Goal: Information Seeking & Learning: Find specific fact

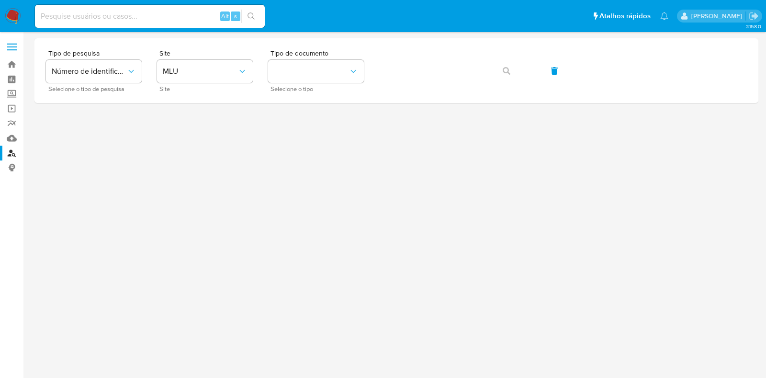
click at [110, 13] on input at bounding box center [150, 16] width 230 height 12
paste input "U4PjTy6jdgVwUdjSWIApxzER"
type input "U4PjTy6jdgVwUdjSWIApxzER"
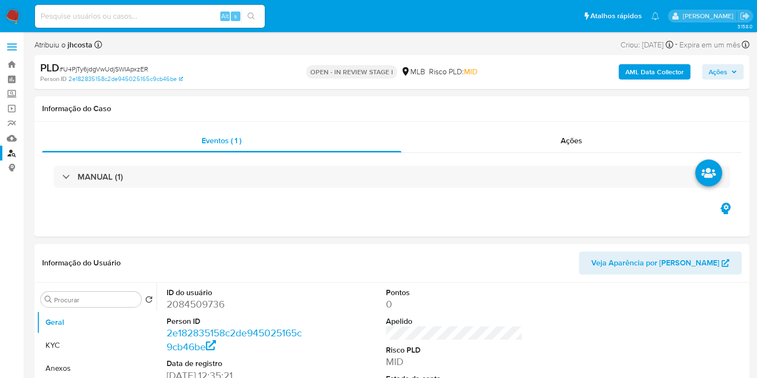
select select "10"
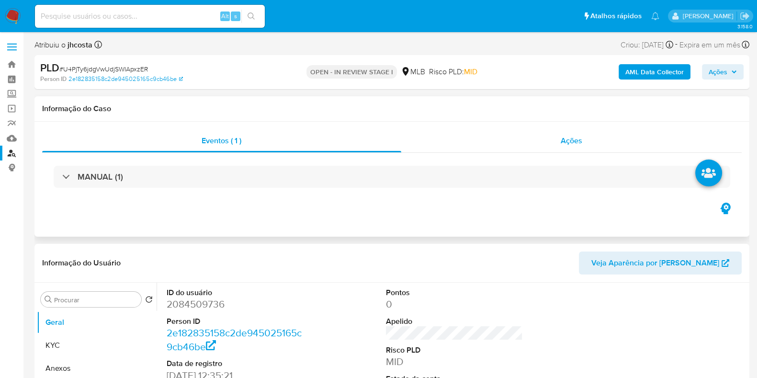
click at [575, 140] on span "Ações" at bounding box center [572, 140] width 22 height 11
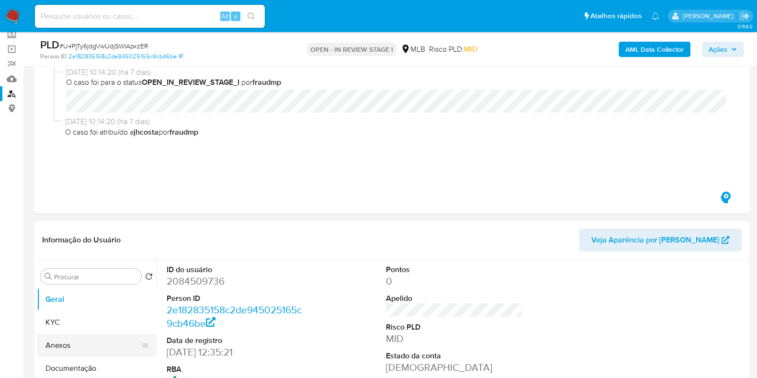
scroll to position [180, 0]
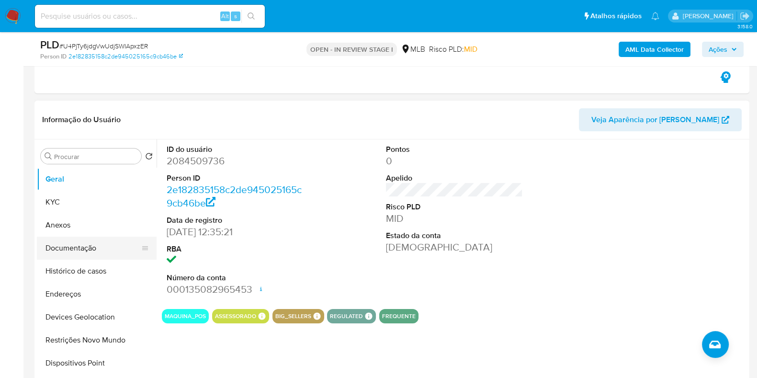
click at [79, 253] on button "Documentação" at bounding box center [93, 247] width 112 height 23
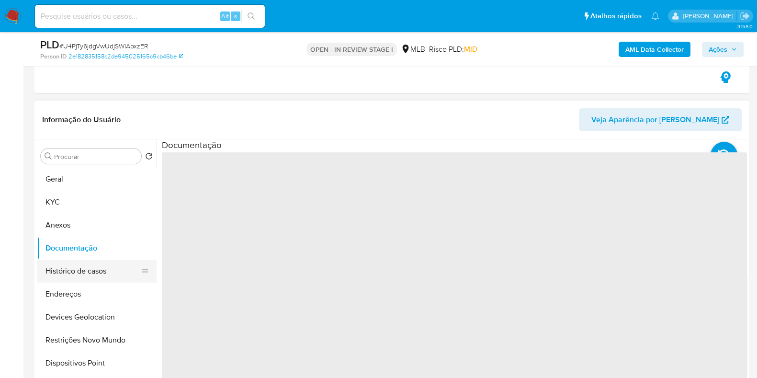
click at [79, 275] on button "Histórico de casos" at bounding box center [93, 270] width 112 height 23
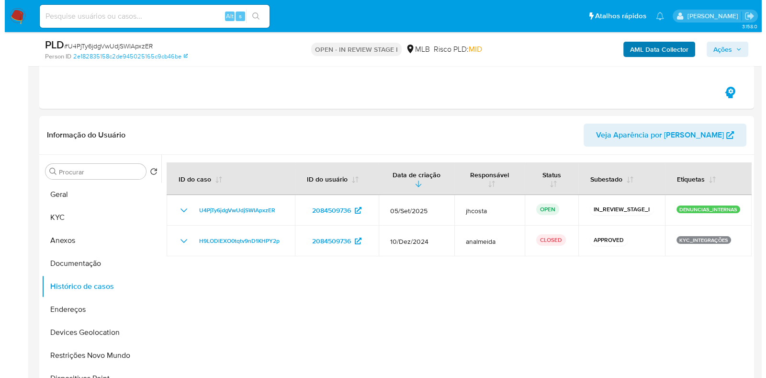
scroll to position [119, 0]
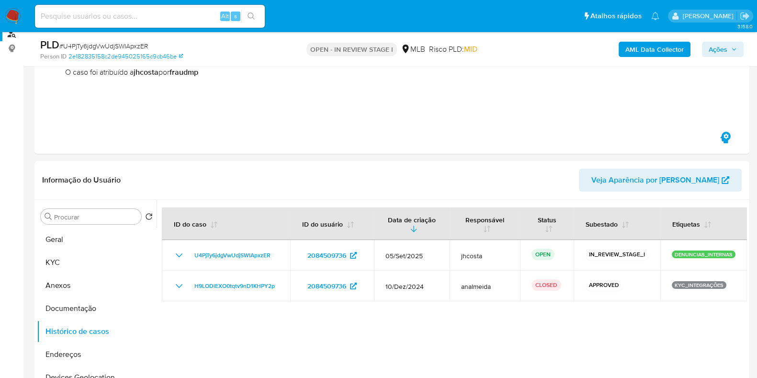
click at [661, 56] on b "AML Data Collector" at bounding box center [654, 49] width 58 height 15
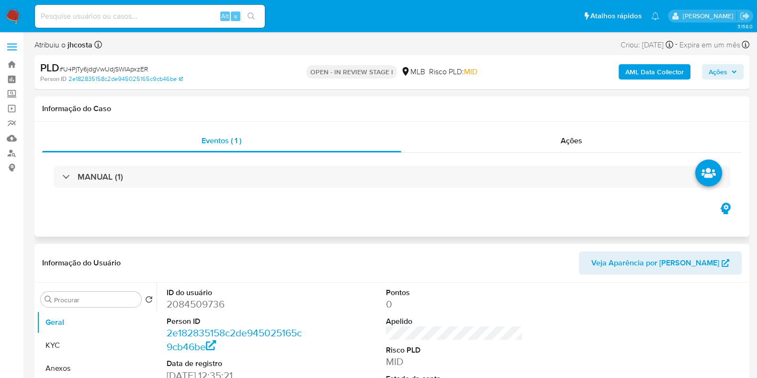
select select "10"
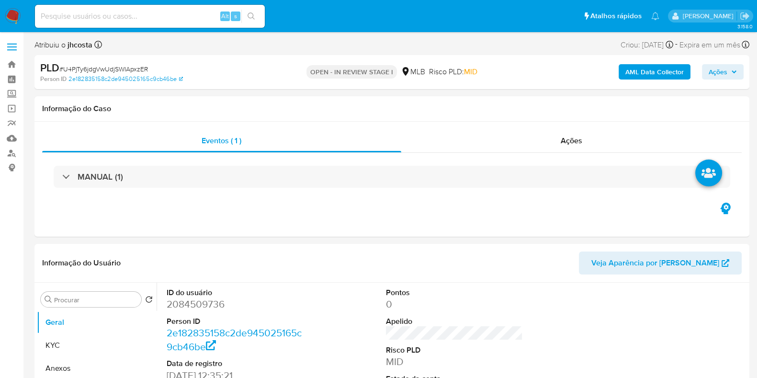
click at [153, 26] on div "Alt s" at bounding box center [150, 16] width 230 height 23
click at [149, 18] on input at bounding box center [150, 16] width 230 height 12
paste input "Y4xKAaS81xYS7q70HG5rBAKT"
type input "Y4xKAaS81xYS7q70HG5rBAKT"
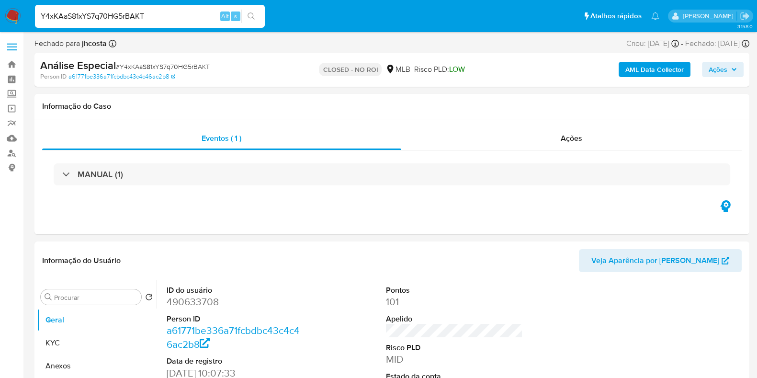
select select "10"
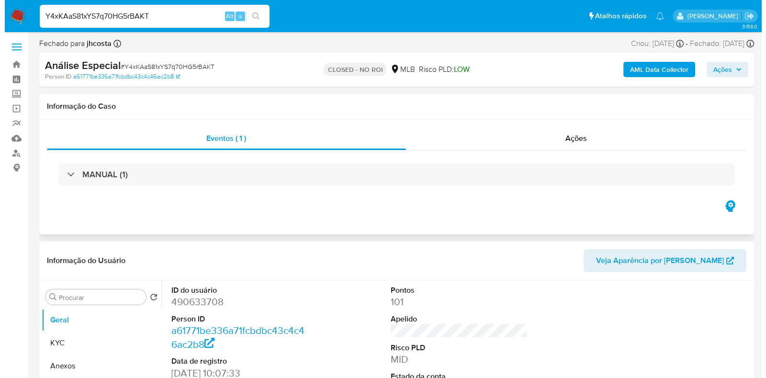
scroll to position [59, 0]
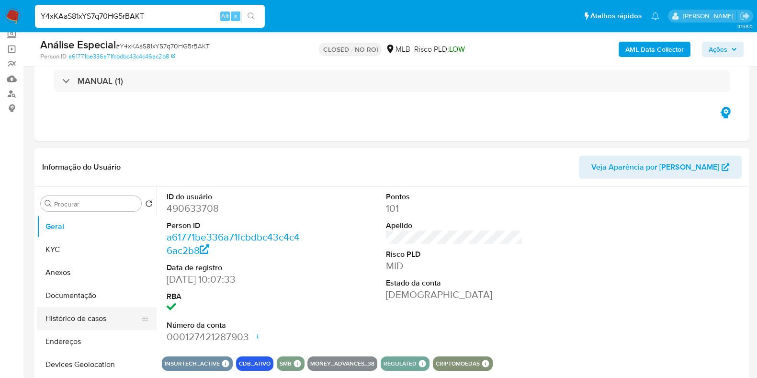
click at [85, 315] on button "Histórico de casos" at bounding box center [93, 318] width 112 height 23
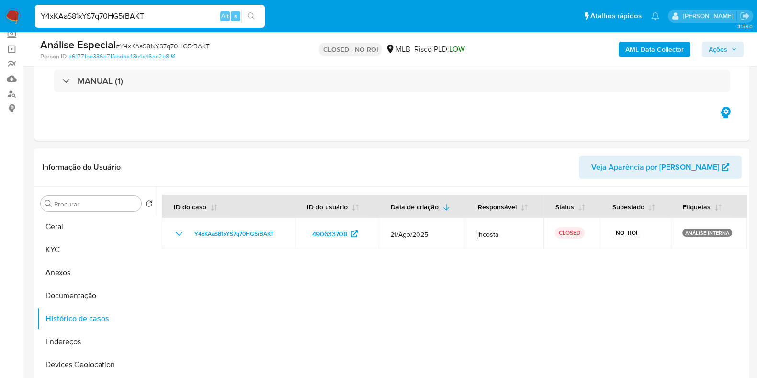
click at [659, 56] on b "AML Data Collector" at bounding box center [654, 49] width 58 height 15
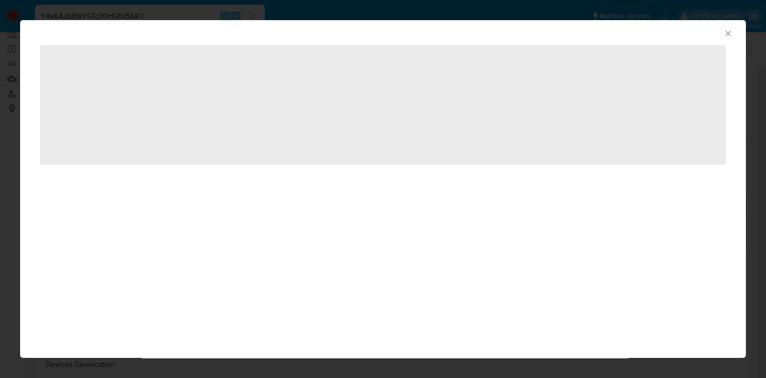
click at [656, 51] on span "‌" at bounding box center [383, 105] width 686 height 120
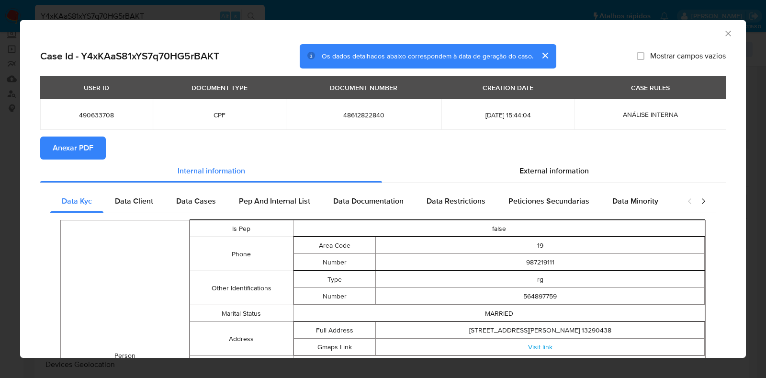
click at [698, 202] on icon "closure-recommendation-modal" at bounding box center [703, 201] width 10 height 10
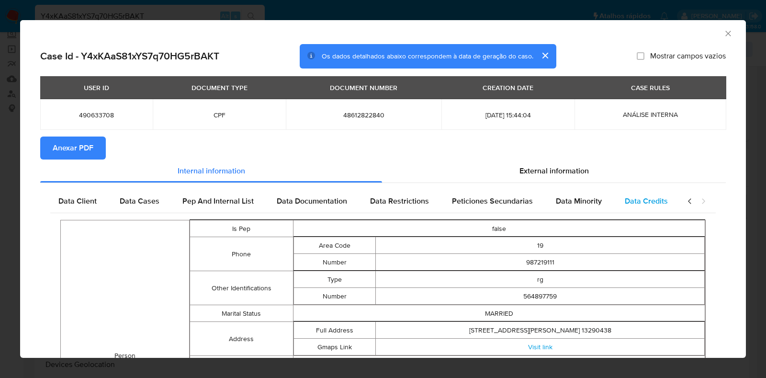
scroll to position [0, 63]
click at [546, 166] on span "External information" at bounding box center [553, 170] width 69 height 11
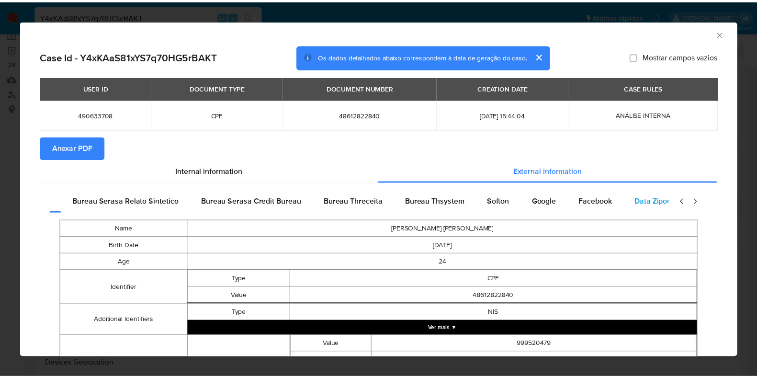
scroll to position [0, 201]
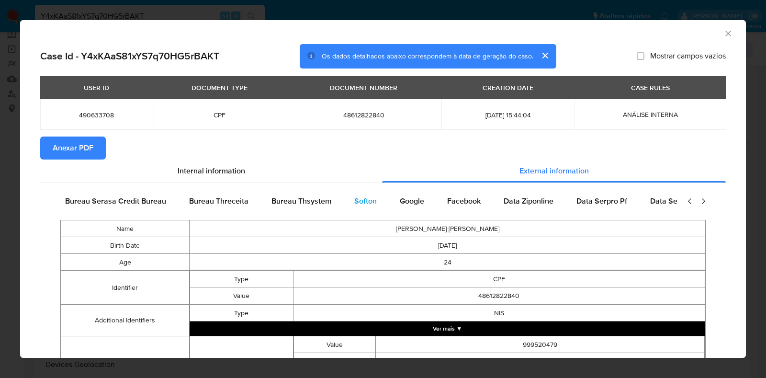
click at [360, 204] on span "Softon" at bounding box center [365, 200] width 23 height 11
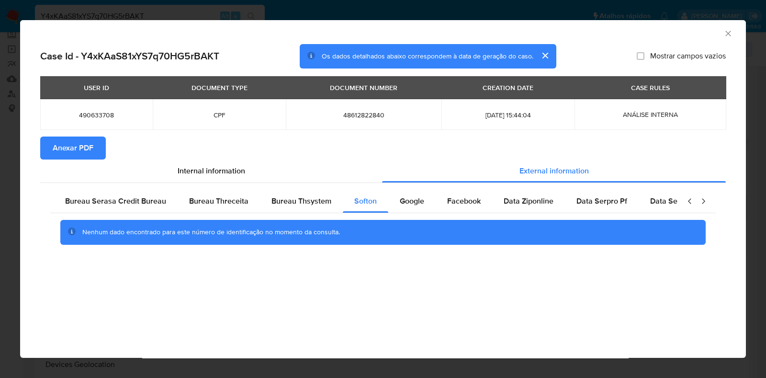
click at [97, 0] on div "AML Data Collector Case Id - Y4xKAaS81xYS7q70HG5rBAKT Os dados detalhados abaix…" at bounding box center [383, 189] width 766 height 378
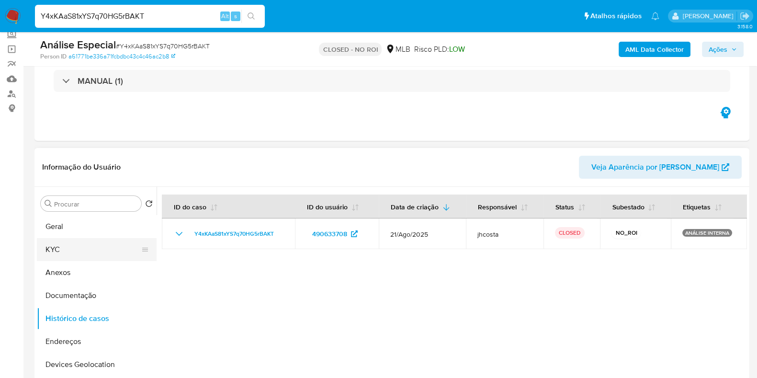
click at [64, 250] on button "KYC" at bounding box center [93, 249] width 112 height 23
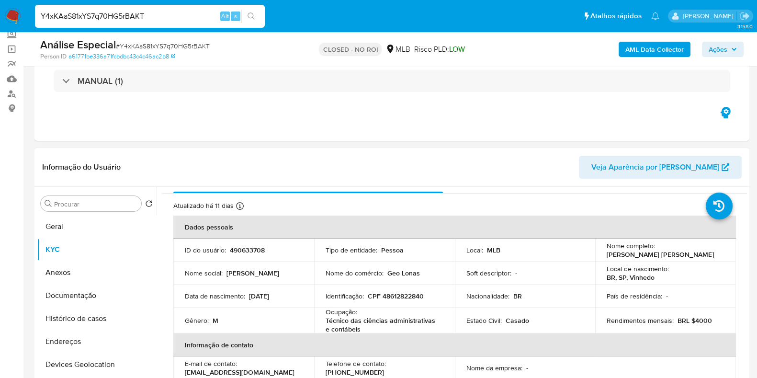
scroll to position [0, 0]
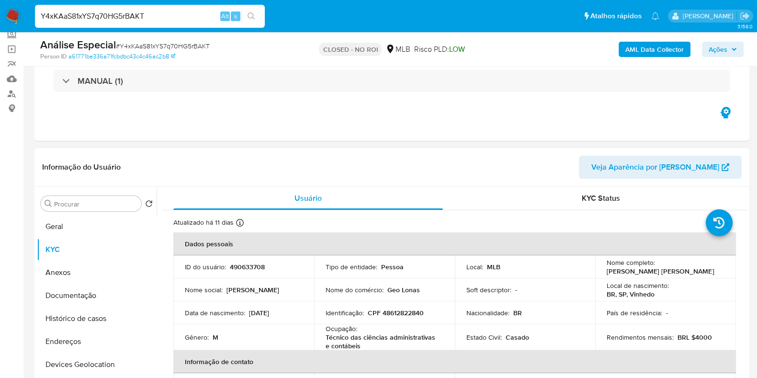
click at [613, 272] on p "[PERSON_NAME] [PERSON_NAME]" at bounding box center [660, 271] width 107 height 9
click at [607, 272] on p "[PERSON_NAME] [PERSON_NAME]" at bounding box center [660, 271] width 107 height 9
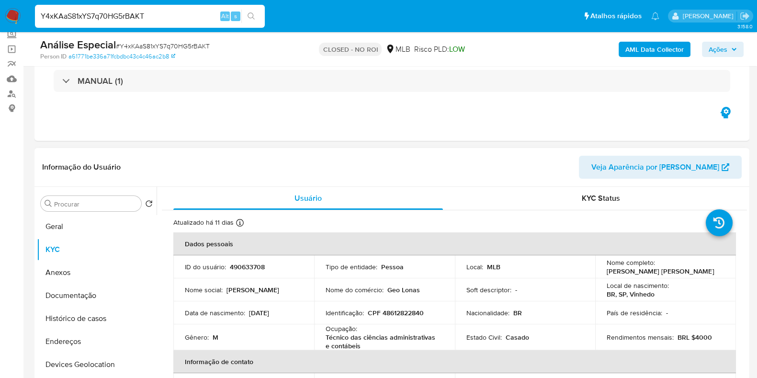
drag, startPoint x: 603, startPoint y: 271, endPoint x: 705, endPoint y: 274, distance: 102.0
click at [705, 274] on div "Nome completo : [PERSON_NAME] [PERSON_NAME]" at bounding box center [666, 266] width 118 height 17
copy p "[PERSON_NAME] [PERSON_NAME]"
click at [399, 314] on p "CPF 48612822840" at bounding box center [396, 312] width 56 height 9
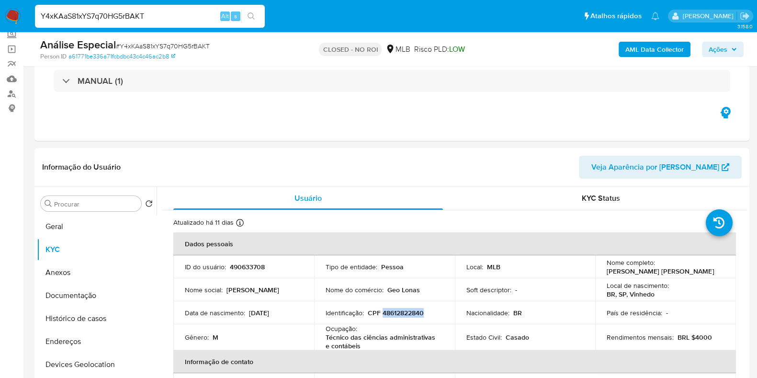
copy p "48612822840"
